Goal: Transaction & Acquisition: Obtain resource

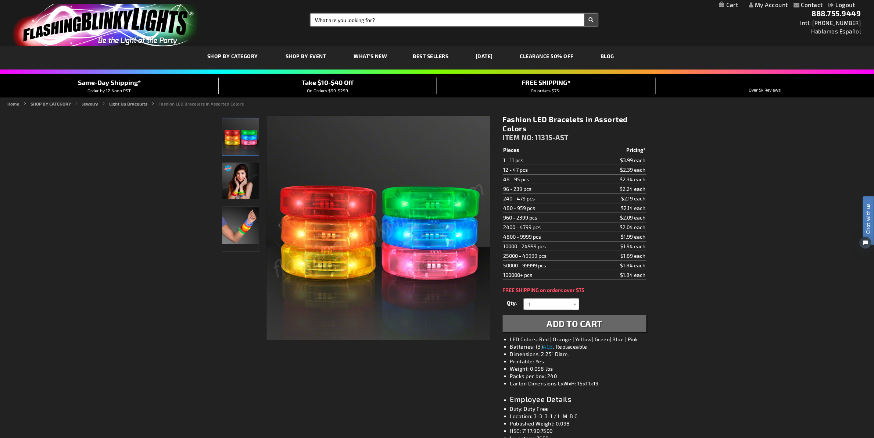
click at [381, 19] on input "Search" at bounding box center [455, 20] width 288 height 13
type input "v"
type input "bracelet"
click at [585, 14] on button "Search" at bounding box center [592, 20] width 14 height 13
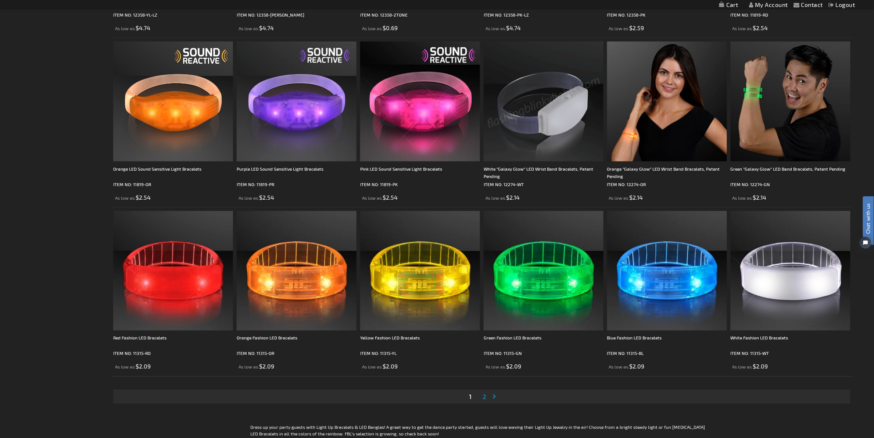
scroll to position [1288, 0]
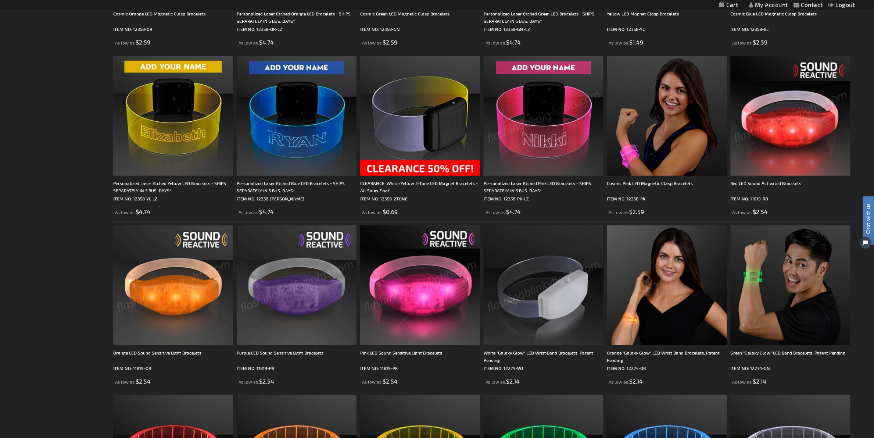
click at [168, 283] on img at bounding box center [173, 285] width 120 height 120
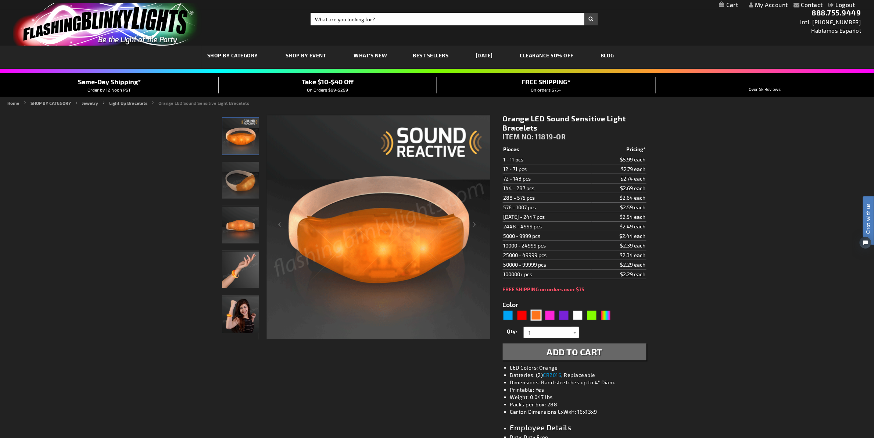
drag, startPoint x: 107, startPoint y: 206, endPoint x: 131, endPoint y: 205, distance: 24.3
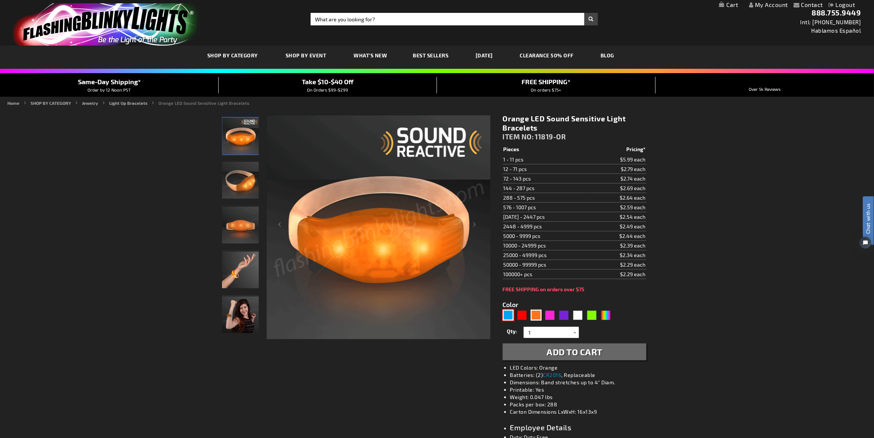
click at [512, 315] on div "Blue" at bounding box center [508, 315] width 11 height 11
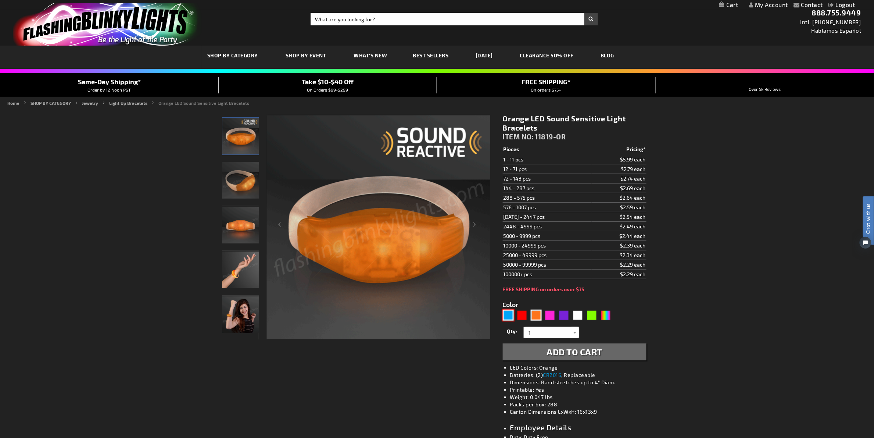
type input "5629"
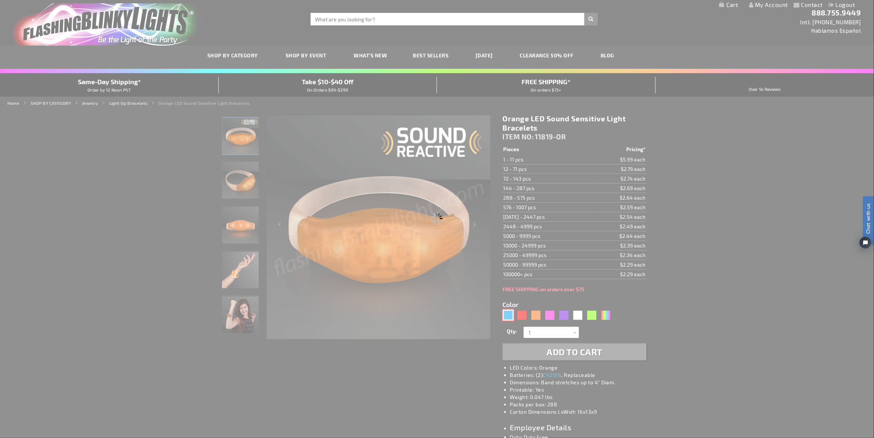
scroll to position [47, 0]
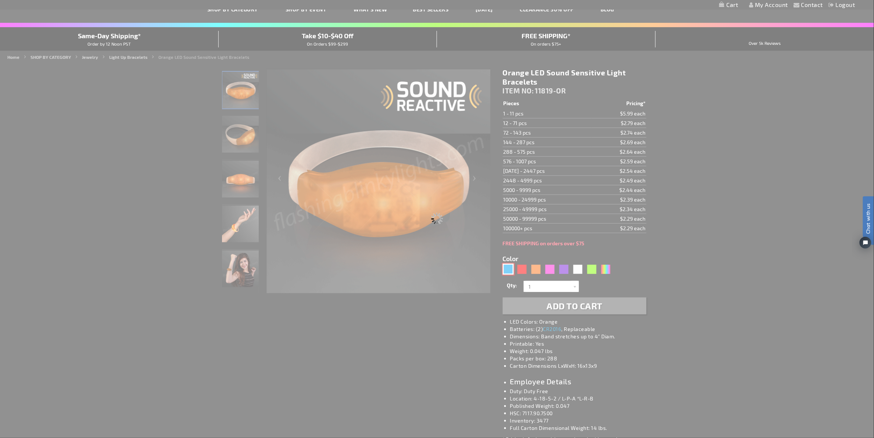
type input "11819-BL"
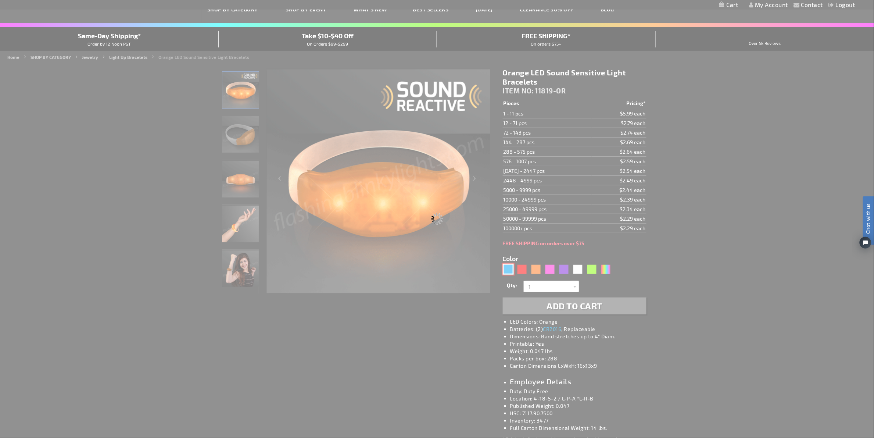
type input "Customize - Blue LED Sound Activated Bracelets - ITEM NO: 11819-BL"
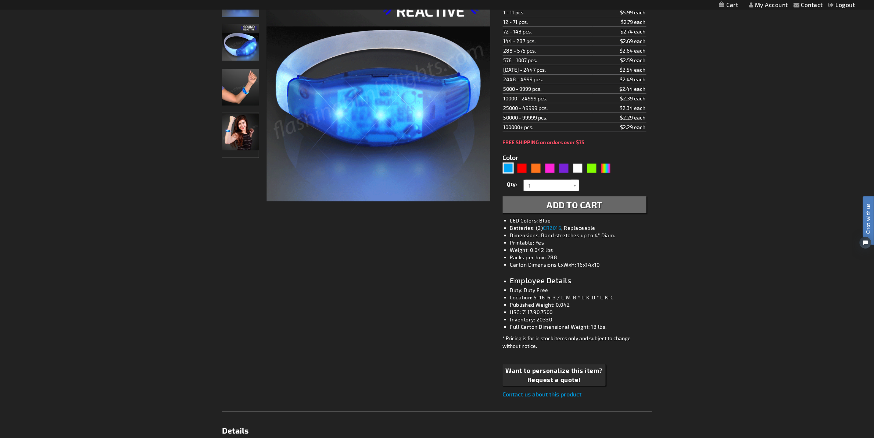
scroll to position [1, 0]
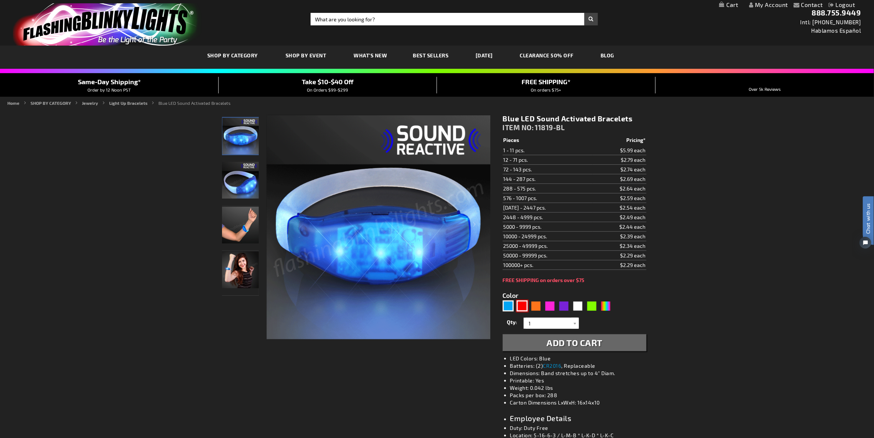
click at [524, 308] on div "Red" at bounding box center [522, 305] width 11 height 11
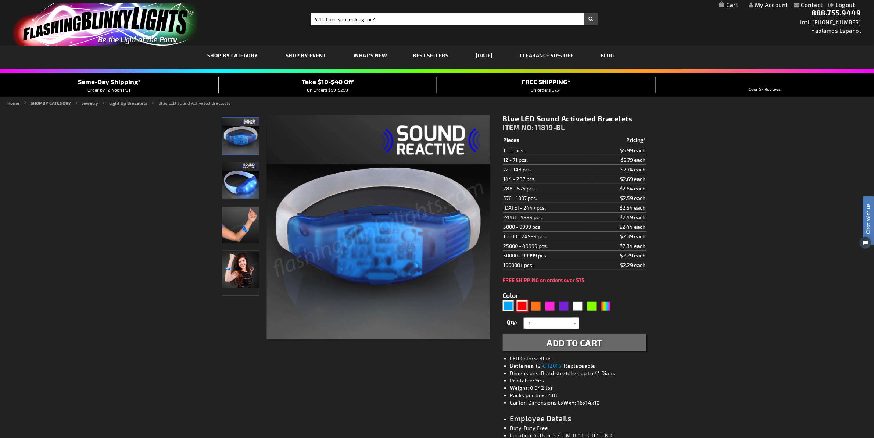
type input "5641"
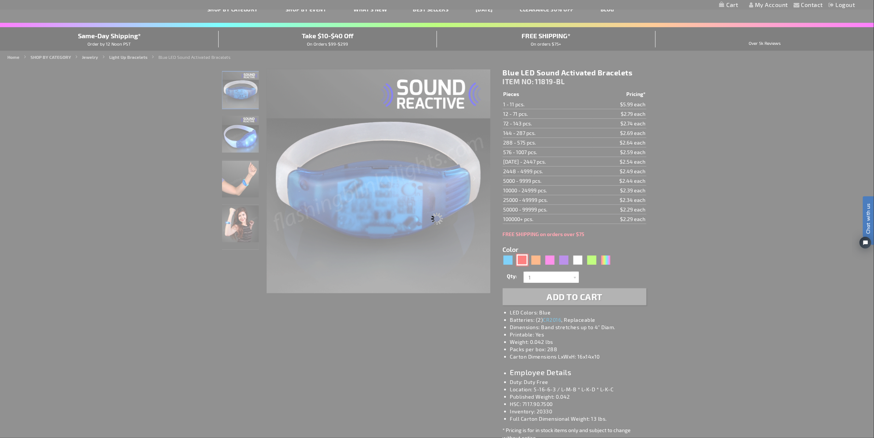
scroll to position [93, 0]
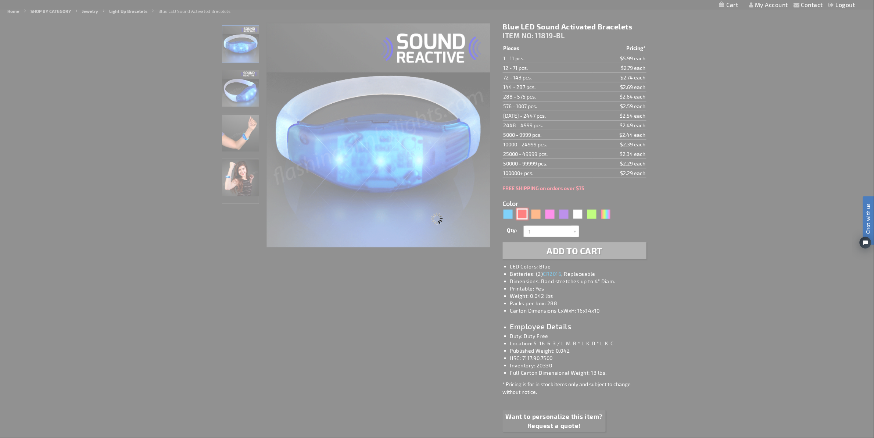
type input "11819-RD"
type input "Customize - Red LED Sound Activated Bracelets - ITEM NO: 11819-RD"
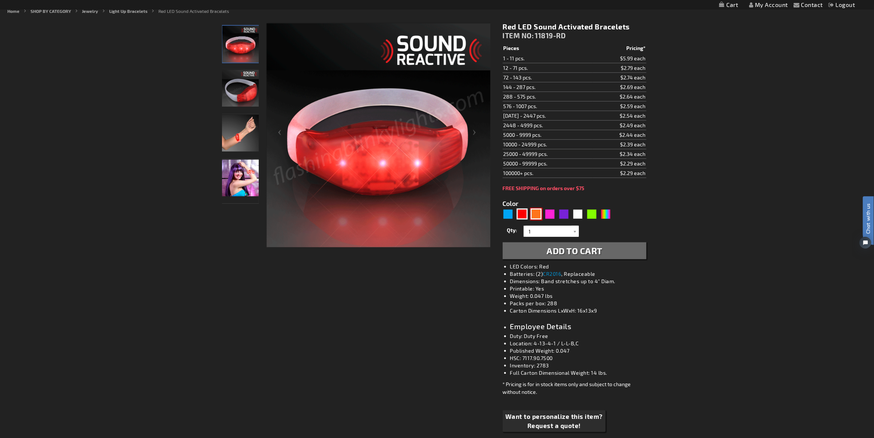
click at [534, 215] on div "Orange" at bounding box center [536, 213] width 11 height 11
type input "5637"
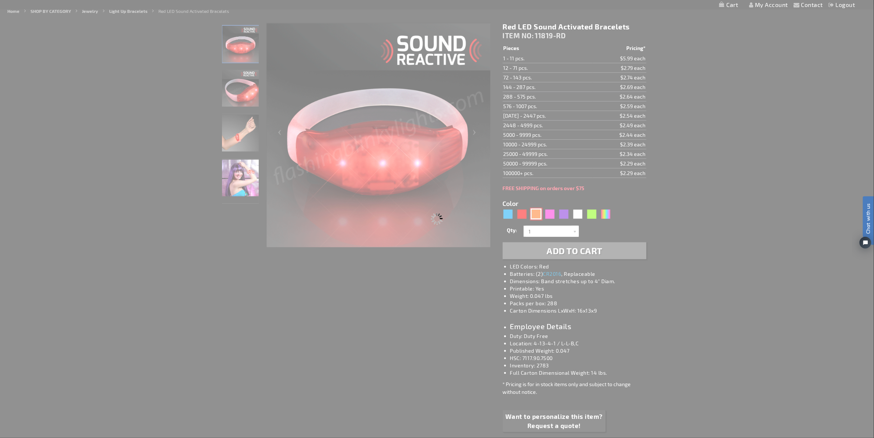
type input "11819-OR"
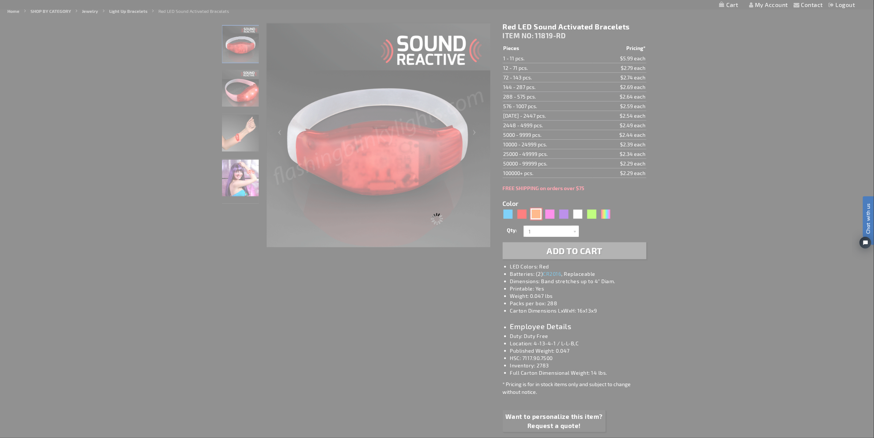
type input "Customize - Orange LED Sound Sensitive Light Bracelets - ITEM NO: 11819-OR"
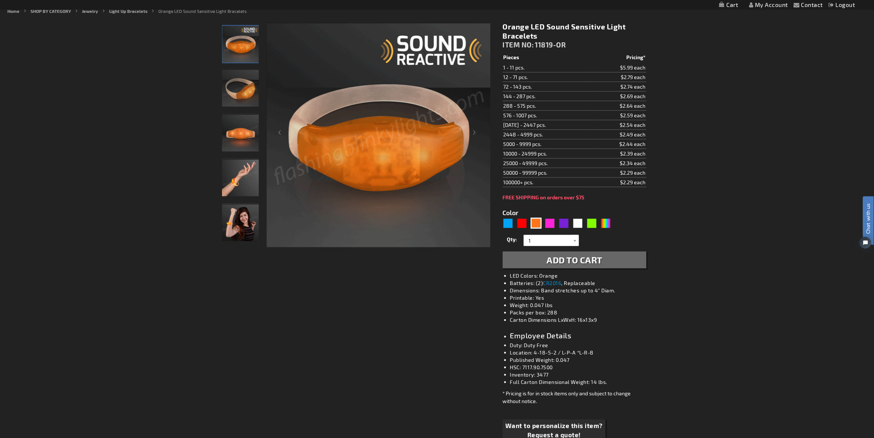
click at [550, 215] on div "Color 5637" at bounding box center [559, 219] width 112 height 22
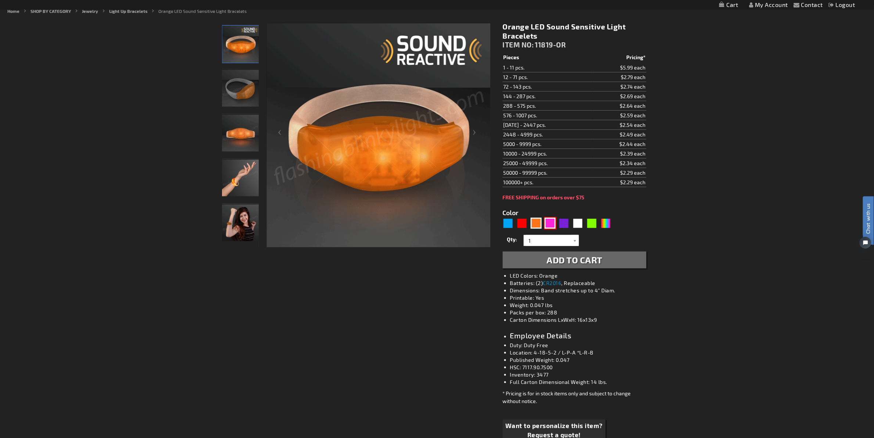
click at [550, 222] on div "Pink" at bounding box center [550, 223] width 11 height 11
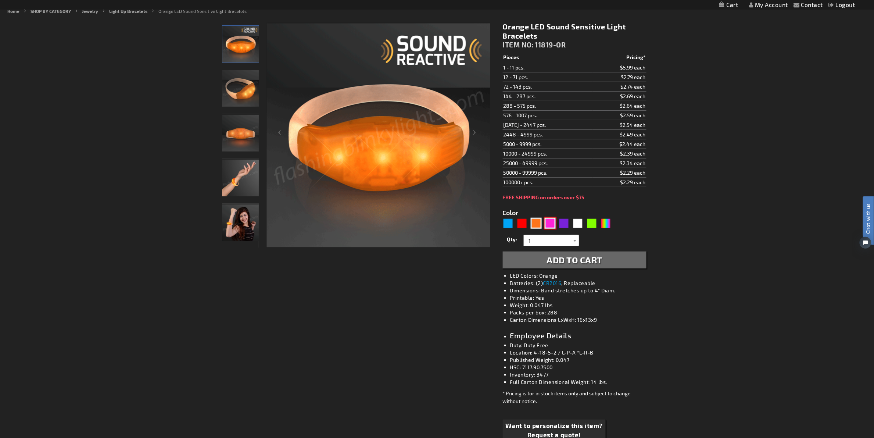
type input "5639"
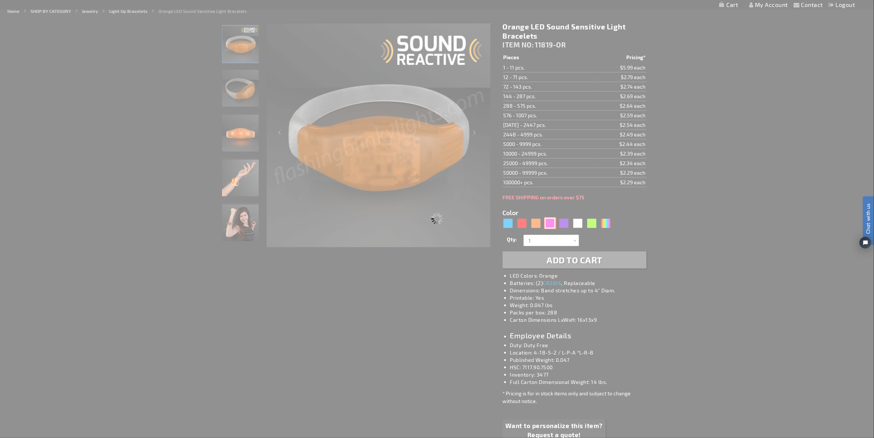
type input "11819-PK"
type input "Customize - Pink LED Sound Sensitive Light Bracelets - ITEM NO: 11819-PK"
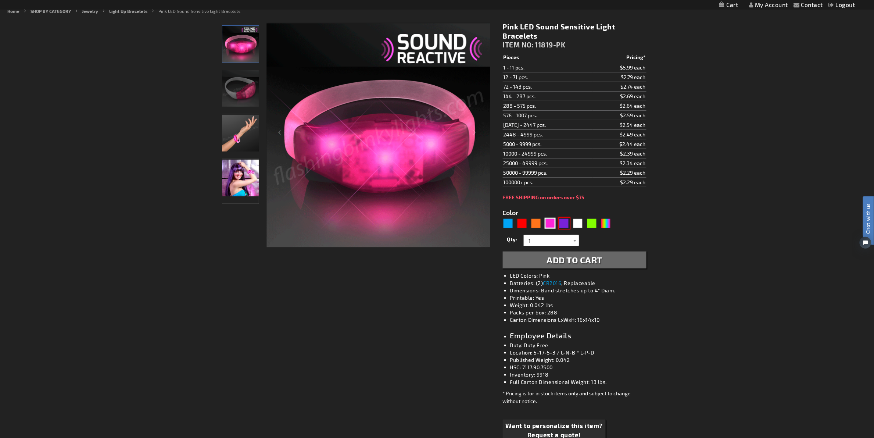
click at [565, 225] on div "Purple" at bounding box center [564, 223] width 11 height 11
type input "5640"
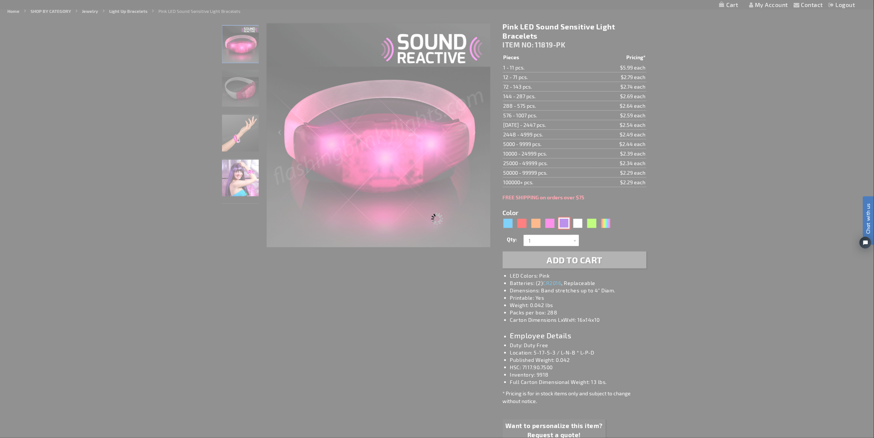
type input "11819-PR"
type input "Customize - Purple LED Sound Sensitive Light Bracelets - ITEM NO: 11819-PR"
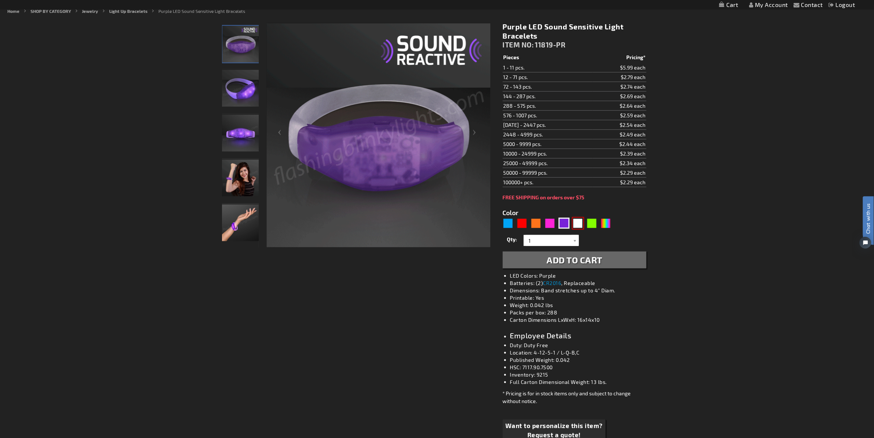
click at [577, 221] on div "White" at bounding box center [578, 223] width 11 height 11
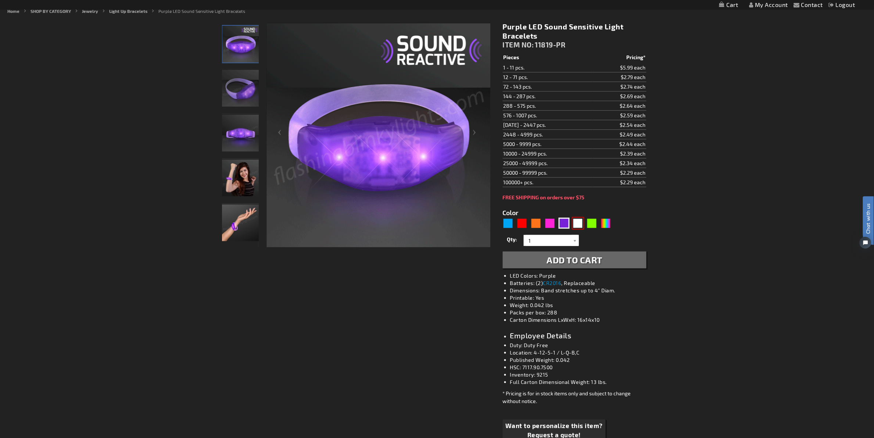
type input "5646"
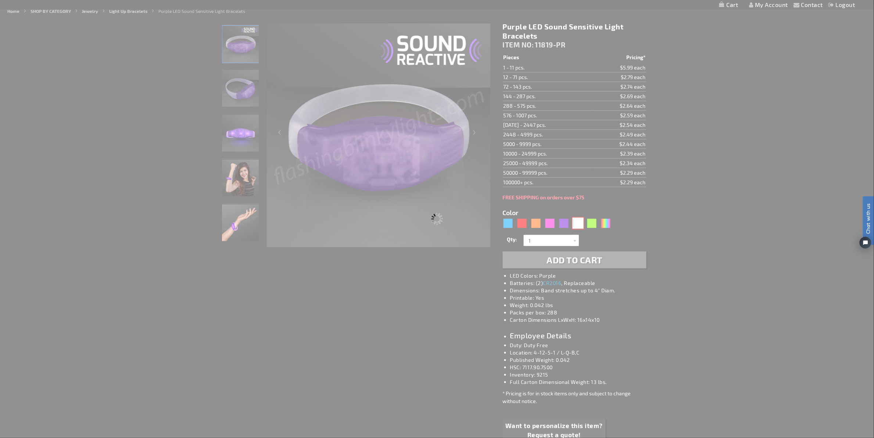
type input "11819-WT"
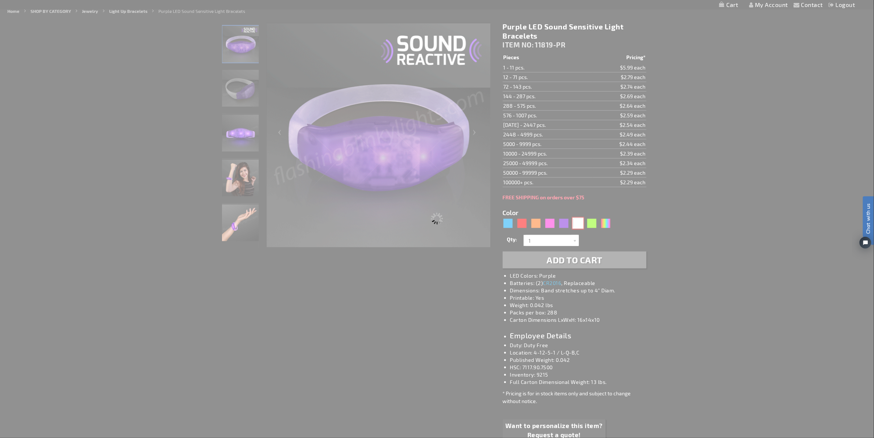
type input "Customize - White LED Sound Activated Bracelets - ITEM NO: 11819-WT"
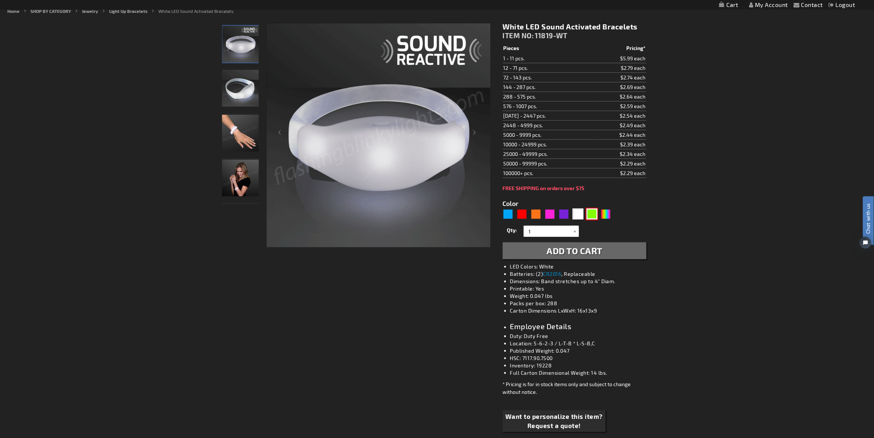
click at [587, 215] on div "Green" at bounding box center [592, 213] width 11 height 11
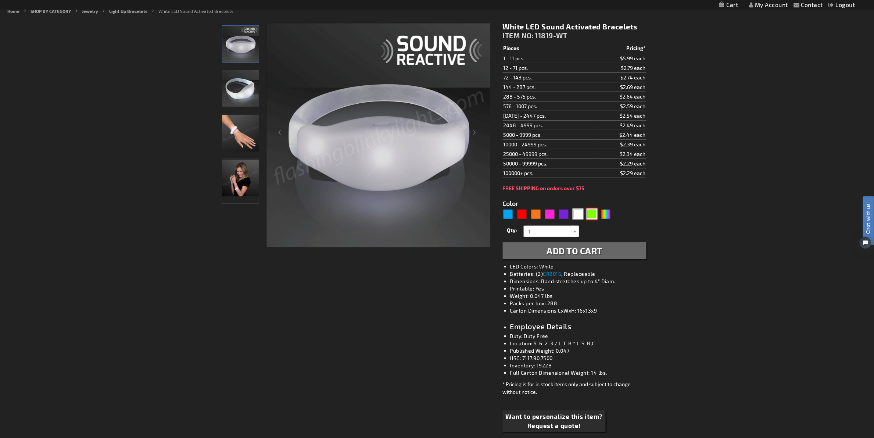
type input "5648"
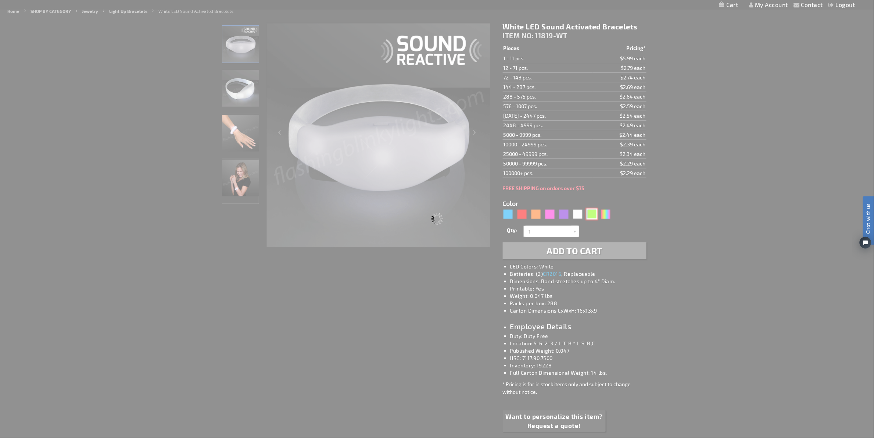
type input "11819-GN"
type input "Customize - Green LED Sound Activated Bracelets - ITEM NO: 11819-GN"
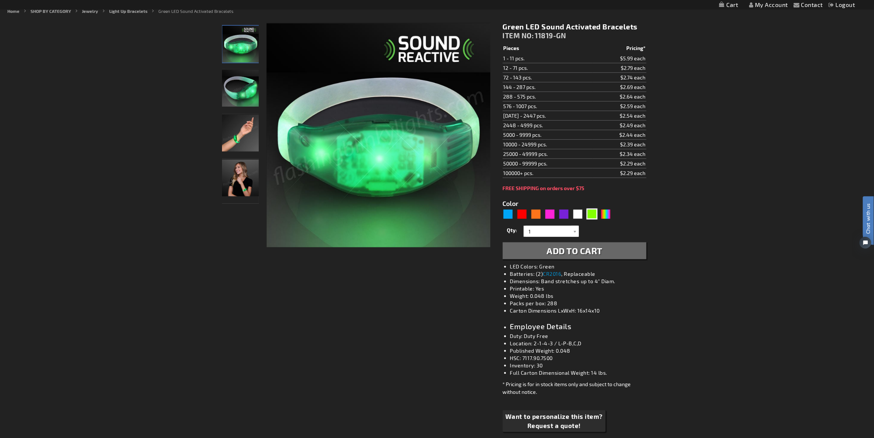
click at [729, 157] on div "Contact Compare Products My Account Logout Skip to Content My Cart My Cart Clos…" at bounding box center [437, 423] width 874 height 1032
click at [775, 119] on div "Contact Compare Products My Account Logout Skip to Content My Cart My Cart Clos…" at bounding box center [437, 423] width 874 height 1032
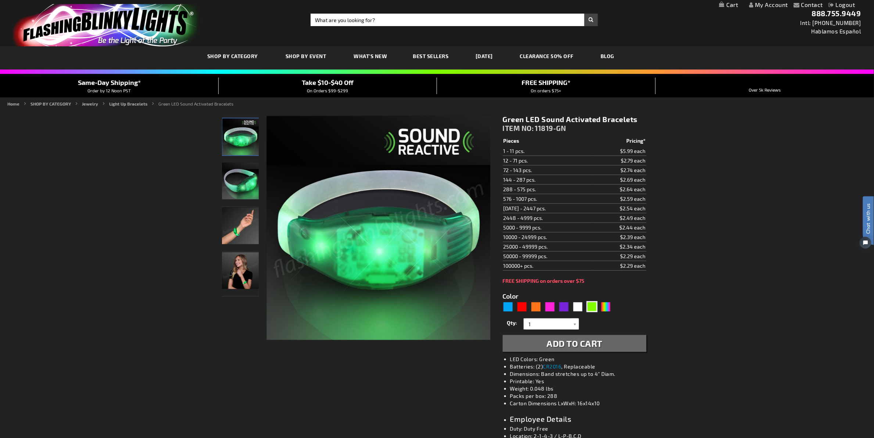
click at [371, 14] on input "Search" at bounding box center [455, 20] width 288 height 13
paste input "12620-BLWT"
type input "12620-BLWT"
click at [585, 14] on button "Search" at bounding box center [592, 20] width 14 height 13
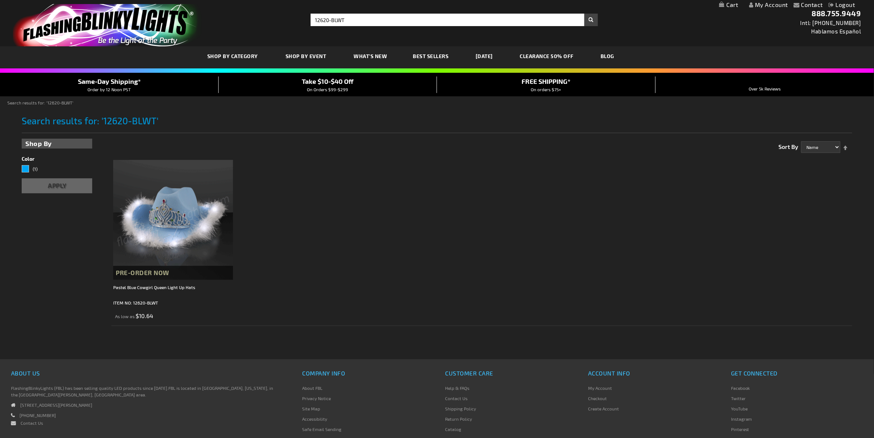
click at [417, 257] on ol "Pre-Order Now Pastel Blue Cowgirl Queen Light Up Hats ITEM NO: 12620-BLWT As lo…" at bounding box center [481, 241] width 741 height 170
click at [431, 283] on ol "Pre-Order Now Pastel Blue Cowgirl Queen Light Up Hats ITEM NO: 12620-BLWT As lo…" at bounding box center [481, 241] width 741 height 170
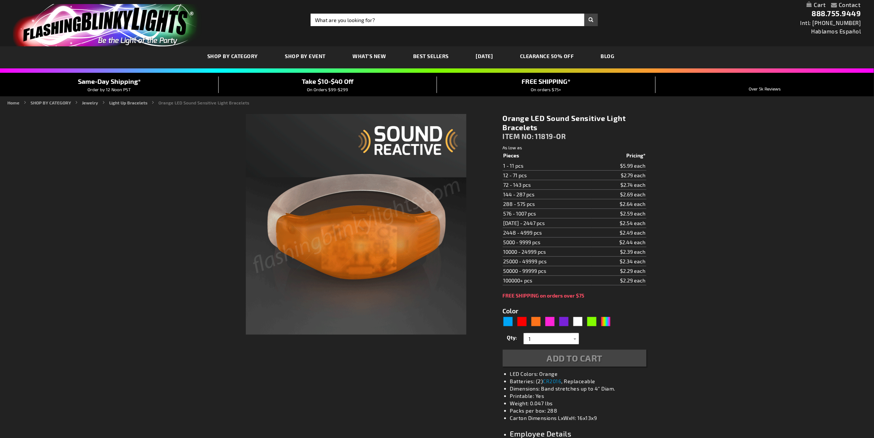
type input "5637"
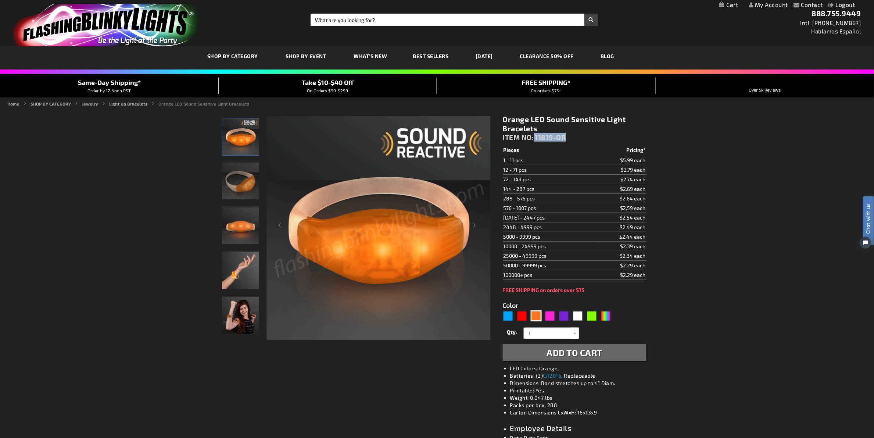
drag, startPoint x: 567, startPoint y: 139, endPoint x: 535, endPoint y: 137, distance: 31.7
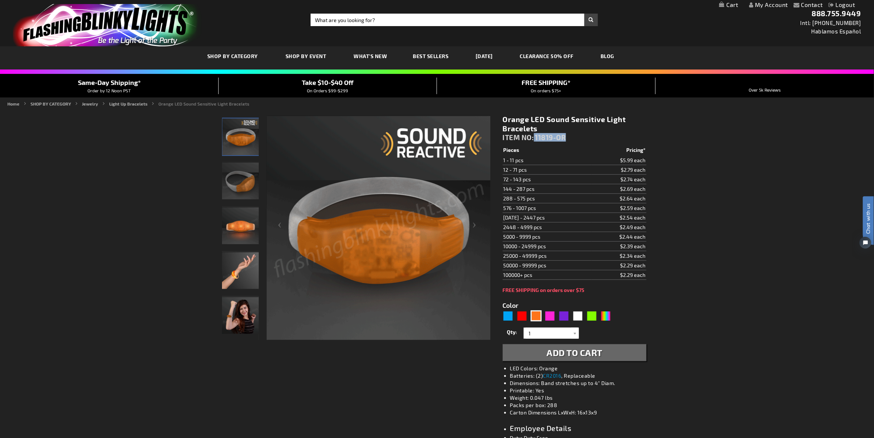
click at [535, 137] on div "Orange LED Sound Sensitive Light Bracelets ITEM NO: 11819-OR" at bounding box center [575, 130] width 144 height 31
